Goal: Transaction & Acquisition: Obtain resource

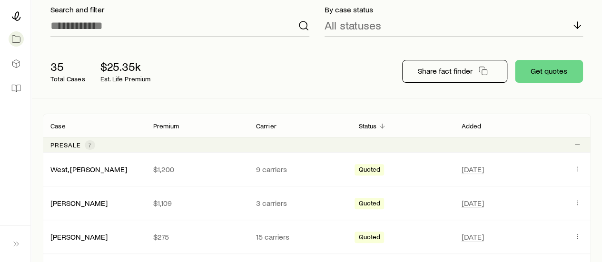
scroll to position [70, 0]
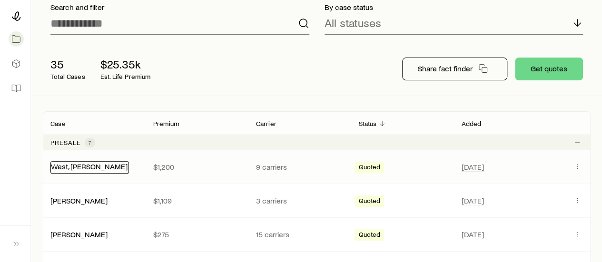
click at [71, 167] on link "West, [PERSON_NAME]" at bounding box center [89, 166] width 77 height 9
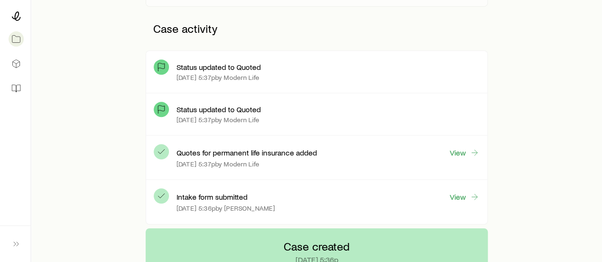
scroll to position [238, 0]
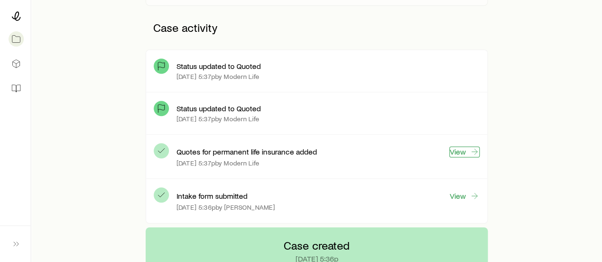
click at [465, 153] on link "View" at bounding box center [464, 151] width 30 height 11
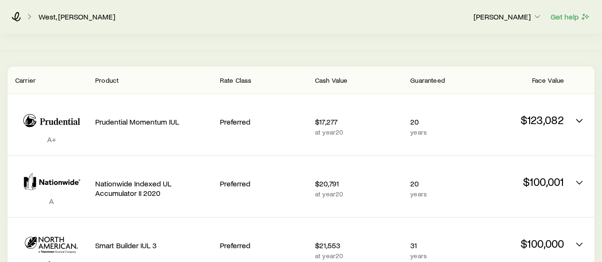
scroll to position [113, 0]
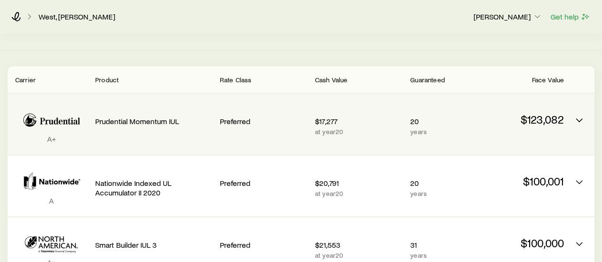
click at [323, 133] on p "at year 20" at bounding box center [359, 132] width 88 height 8
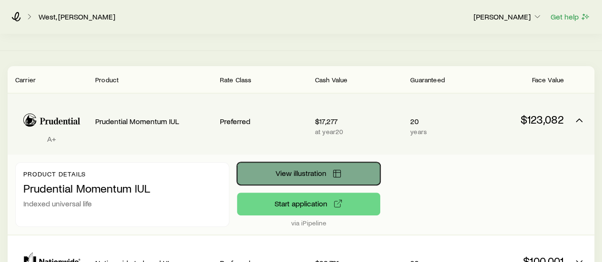
click at [305, 169] on span "View illustration" at bounding box center [300, 173] width 51 height 8
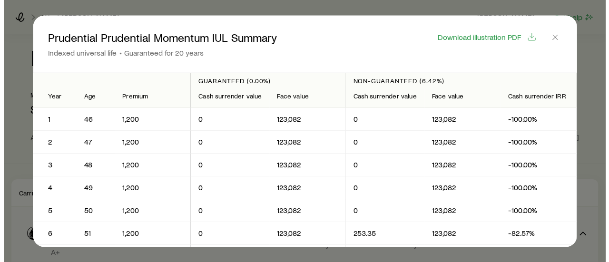
scroll to position [0, 0]
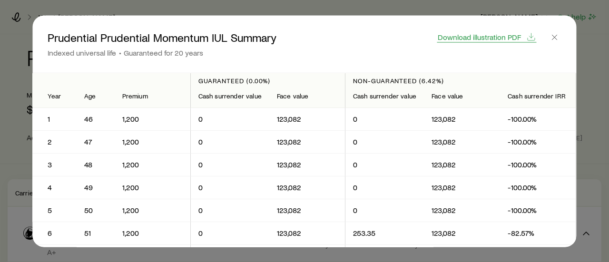
click at [490, 33] on span "Download illustration PDF" at bounding box center [479, 37] width 83 height 8
click at [554, 39] on icon "button" at bounding box center [555, 37] width 10 height 10
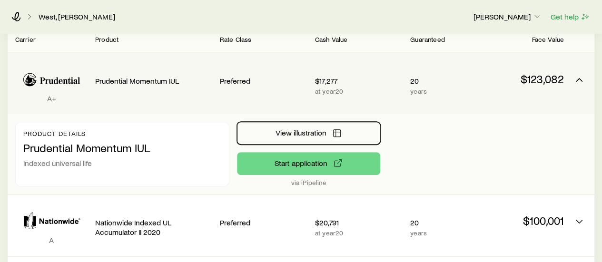
scroll to position [153, 0]
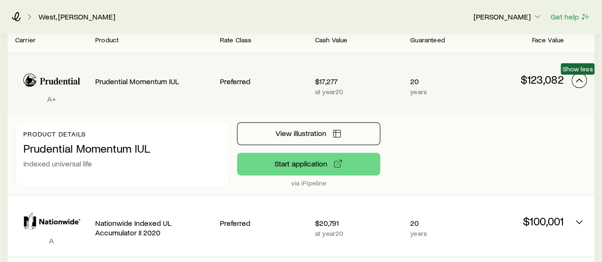
click at [578, 83] on icon "Permanent quotes" at bounding box center [578, 80] width 11 height 11
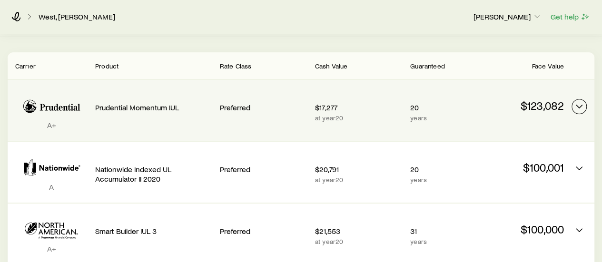
scroll to position [128, 0]
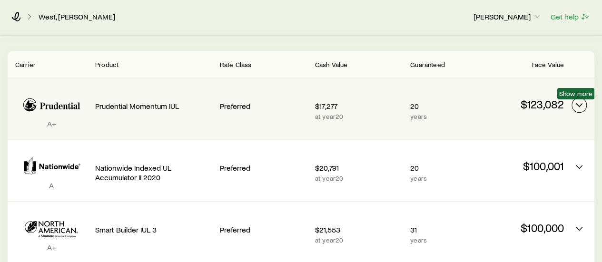
click at [578, 107] on icon "Permanent quotes" at bounding box center [578, 104] width 11 height 11
